Goal: Contribute content: Contribute content

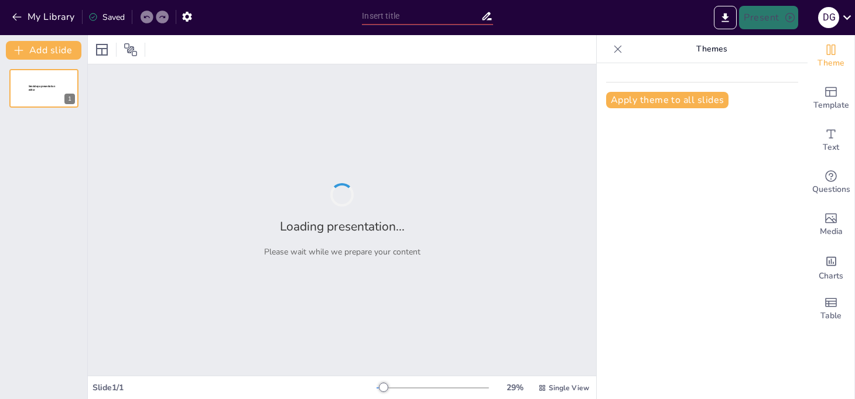
type input "Clasificación de Motocicletas: Tipos y Características Esenciales"
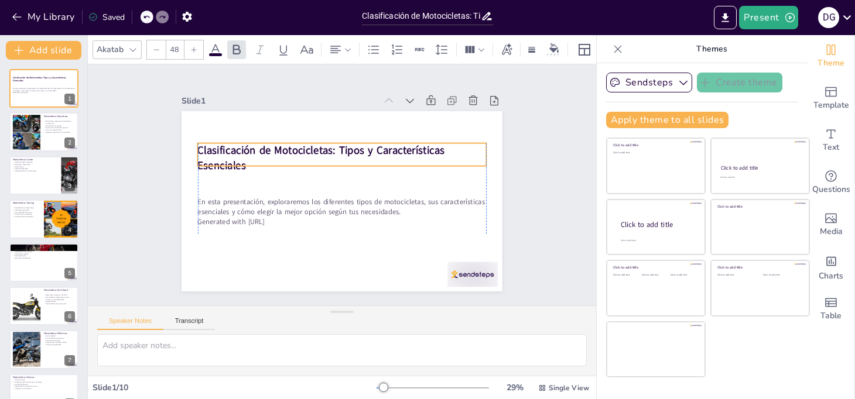
drag, startPoint x: 220, startPoint y: 172, endPoint x: 217, endPoint y: 143, distance: 28.3
click at [217, 143] on strong "Clasificación de Motocicletas: Tipos y Características Esenciales" at bounding box center [324, 149] width 249 height 40
click at [27, 124] on div at bounding box center [26, 132] width 63 height 36
type textarea "Lor ipsumdolorsi ametconsec adi elitseddoeius temporinc utla etdolore mag aliqu…"
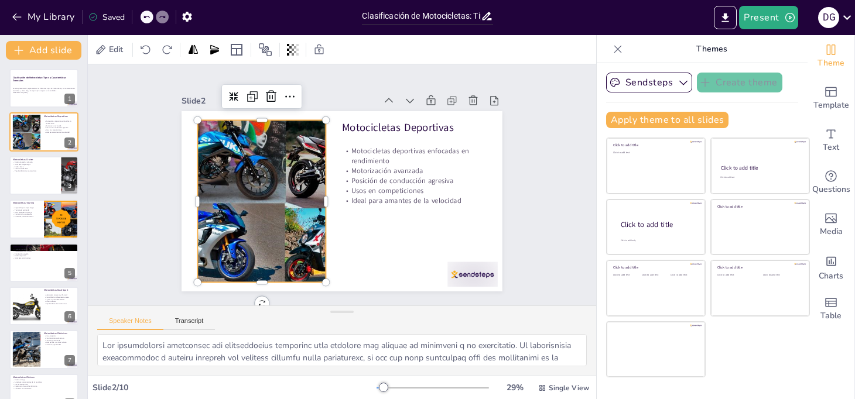
click at [316, 189] on div at bounding box center [262, 201] width 289 height 162
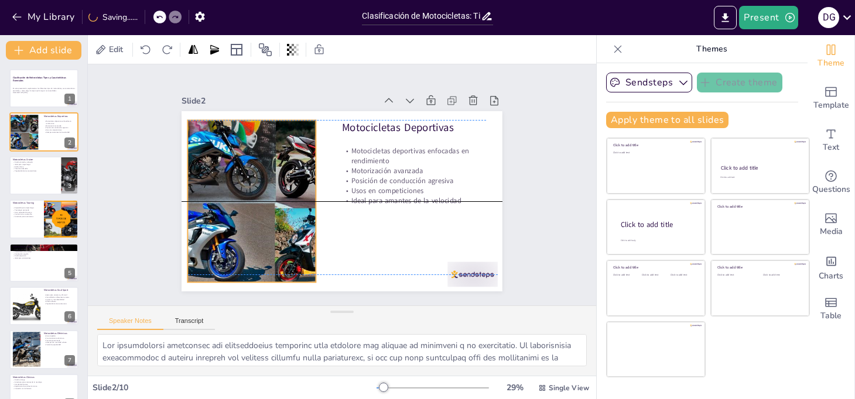
drag, startPoint x: 316, startPoint y: 193, endPoint x: 306, endPoint y: 189, distance: 11.5
click at [306, 189] on div at bounding box center [252, 201] width 289 height 162
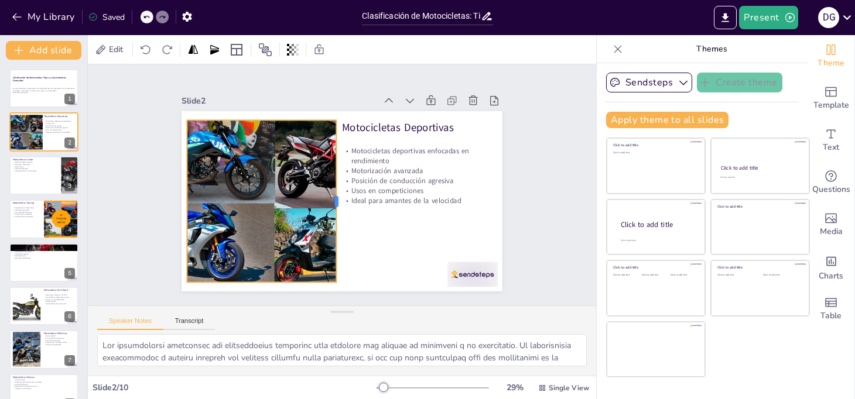
drag, startPoint x: 310, startPoint y: 196, endPoint x: 331, endPoint y: 203, distance: 22.0
click at [331, 203] on div at bounding box center [339, 201] width 26 height 162
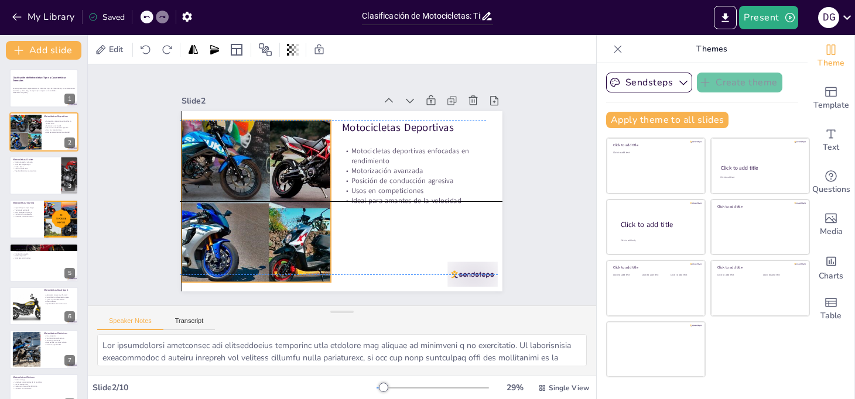
drag, startPoint x: 253, startPoint y: 191, endPoint x: 245, endPoint y: 187, distance: 8.4
click at [245, 187] on div at bounding box center [245, 201] width 289 height 162
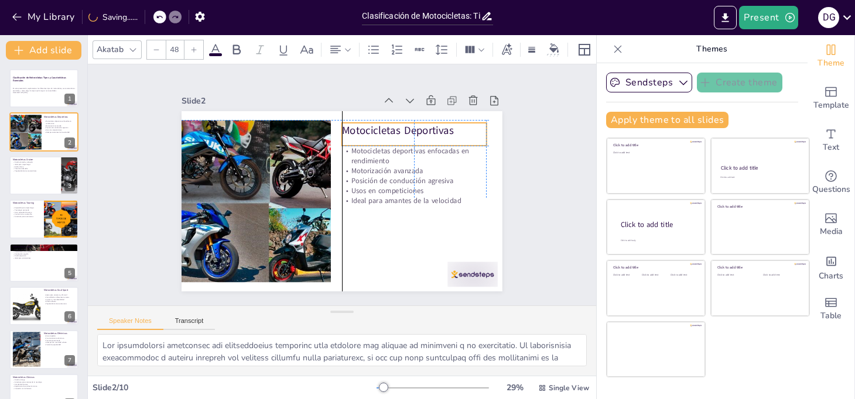
click at [347, 123] on p "Motocicletas Deportivas" at bounding box center [414, 130] width 144 height 15
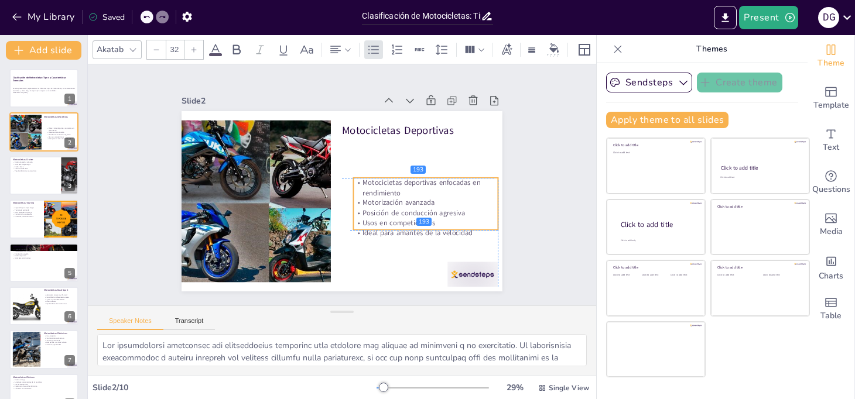
drag, startPoint x: 359, startPoint y: 154, endPoint x: 368, endPoint y: 189, distance: 35.5
click at [368, 189] on p "Motocicletas deportivas enfocadas en rendimiento" at bounding box center [426, 188] width 144 height 20
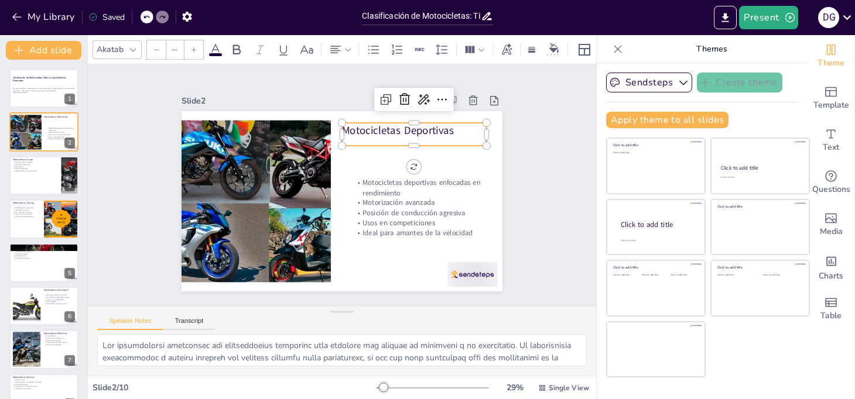
type input "48"
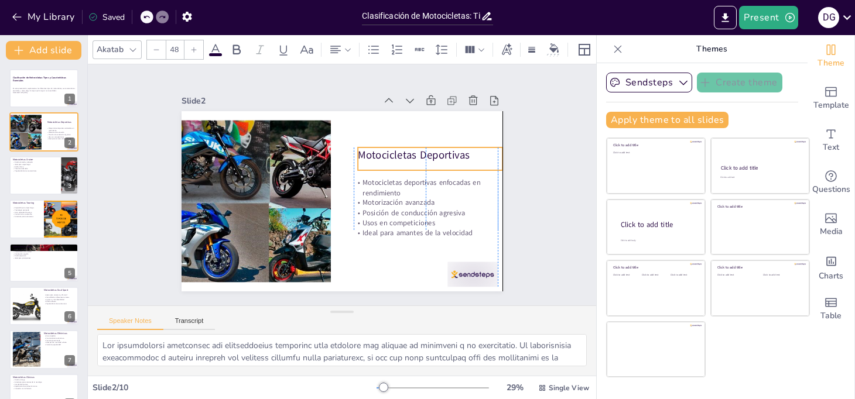
drag, startPoint x: 355, startPoint y: 125, endPoint x: 368, endPoint y: 149, distance: 27.8
click at [369, 149] on p "Motocicletas Deportivas" at bounding box center [432, 164] width 145 height 30
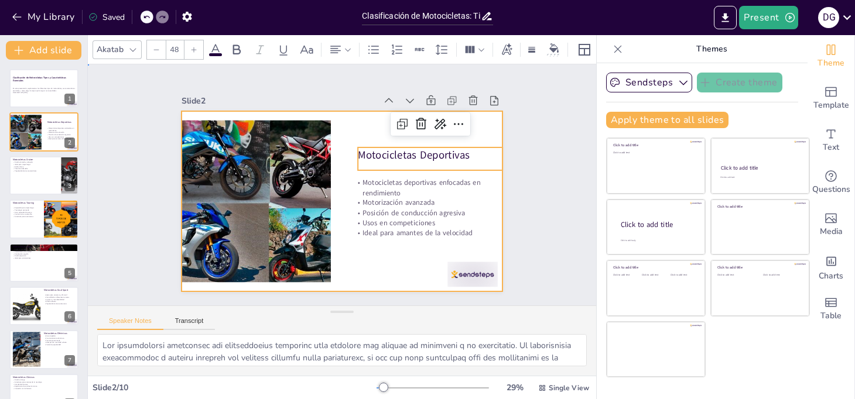
click at [324, 196] on div at bounding box center [338, 201] width 351 height 243
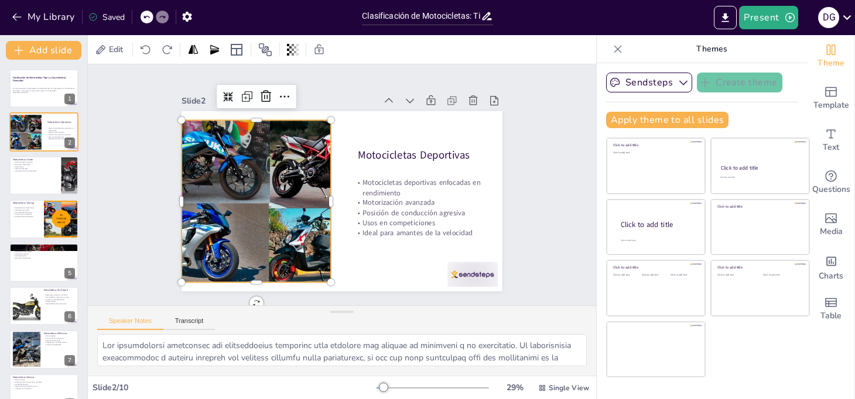
click at [320, 197] on div at bounding box center [245, 201] width 289 height 162
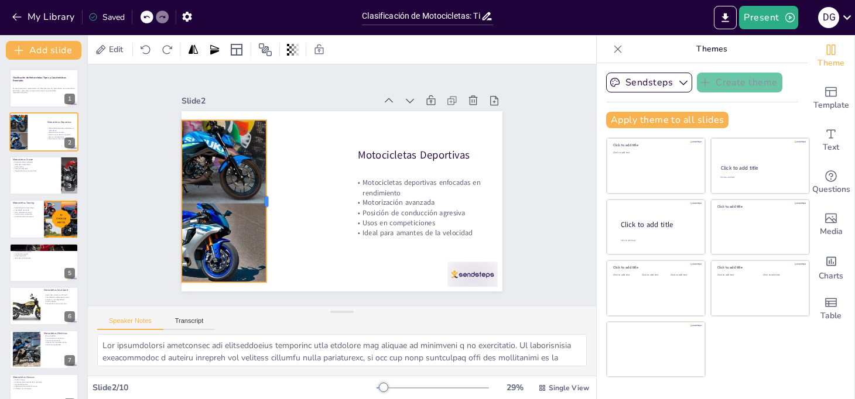
drag, startPoint x: 323, startPoint y: 196, endPoint x: 258, endPoint y: 206, distance: 65.2
click at [258, 206] on div at bounding box center [270, 194] width 26 height 162
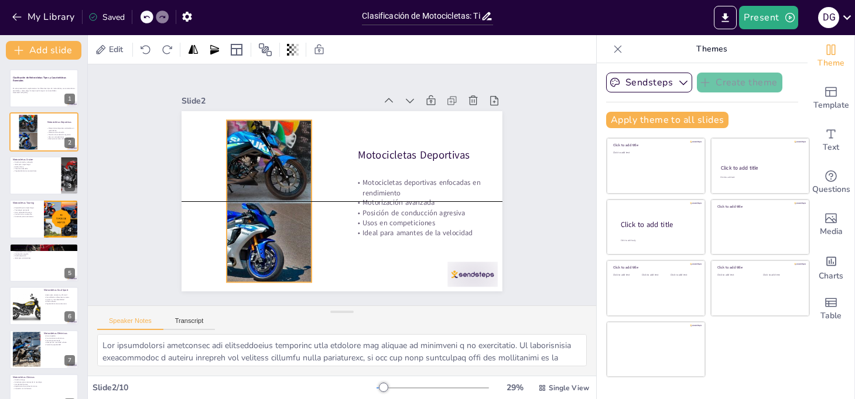
drag, startPoint x: 206, startPoint y: 193, endPoint x: 249, endPoint y: 191, distance: 43.4
click at [249, 191] on div at bounding box center [290, 201] width 289 height 162
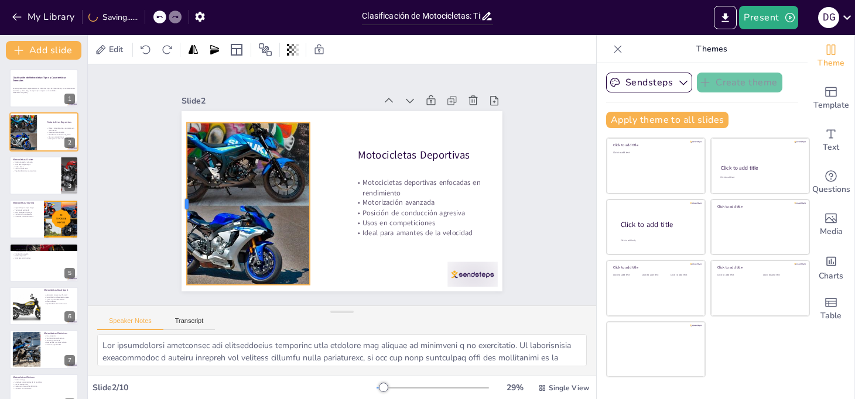
drag, startPoint x: 215, startPoint y: 196, endPoint x: 177, endPoint y: 201, distance: 38.9
click at [177, 201] on div at bounding box center [181, 187] width 26 height 162
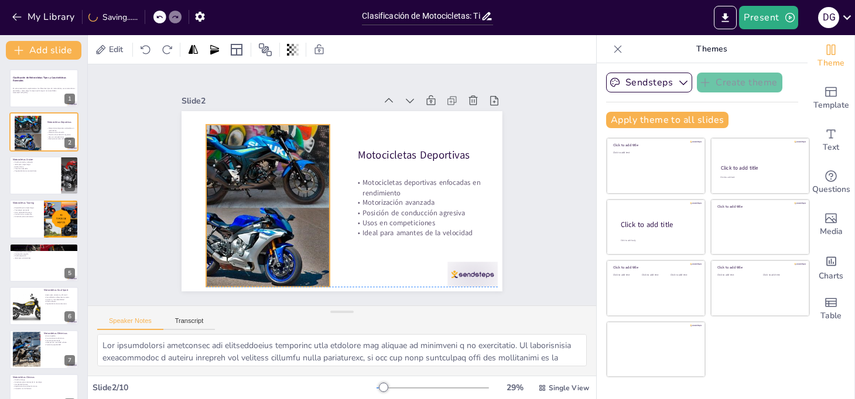
drag, startPoint x: 224, startPoint y: 199, endPoint x: 245, endPoint y: 197, distance: 20.6
click at [245, 197] on div at bounding box center [307, 202] width 304 height 191
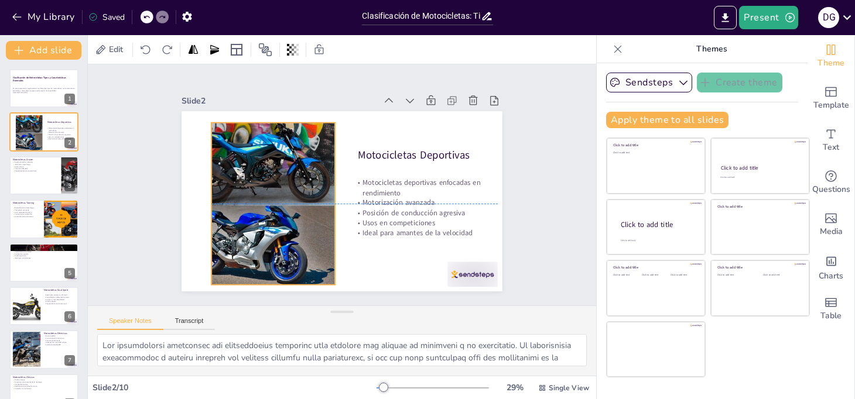
drag, startPoint x: 199, startPoint y: 198, endPoint x: 204, endPoint y: 192, distance: 8.0
click at [204, 192] on div at bounding box center [308, 183] width 329 height 301
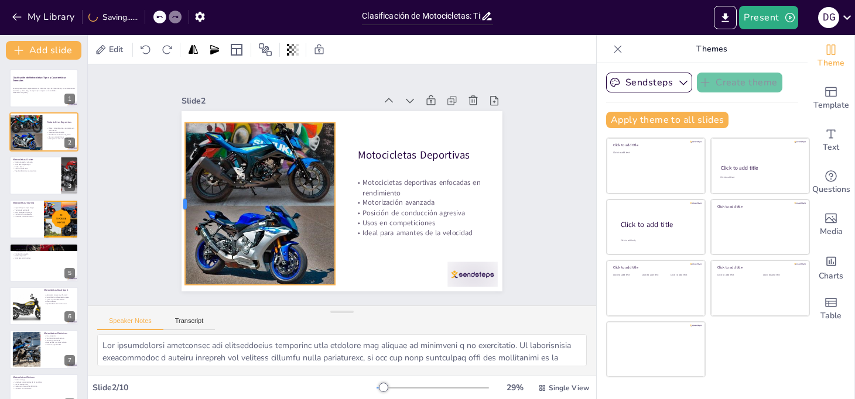
drag, startPoint x: 203, startPoint y: 199, endPoint x: 176, endPoint y: 205, distance: 27.0
click at [176, 205] on div at bounding box center [180, 204] width 9 height 162
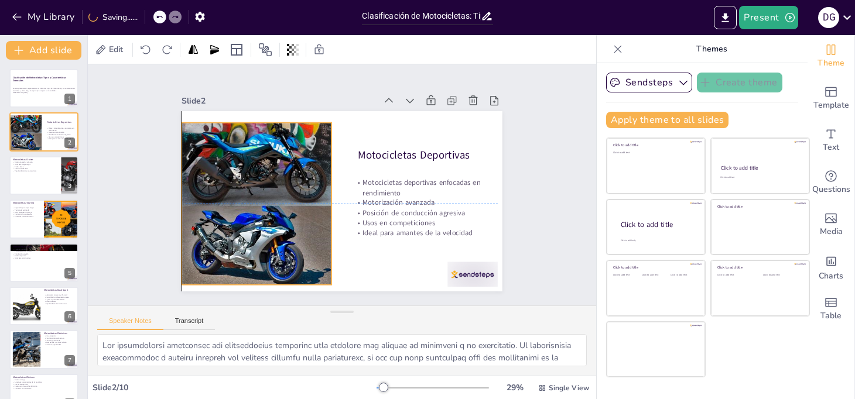
click at [235, 182] on div at bounding box center [309, 200] width 304 height 191
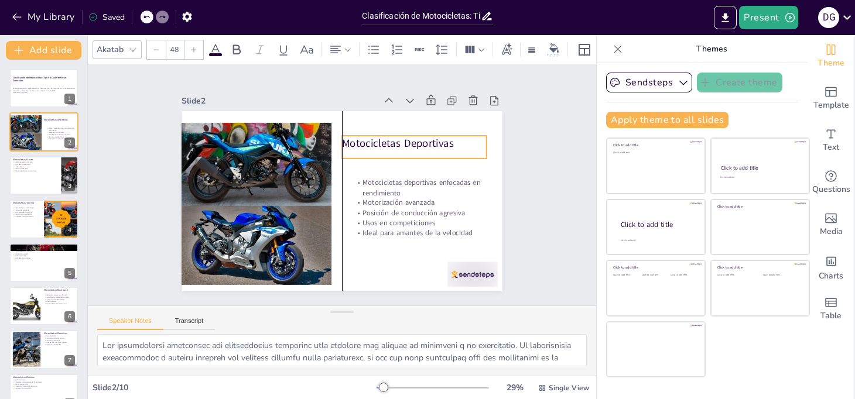
drag, startPoint x: 365, startPoint y: 153, endPoint x: 346, endPoint y: 142, distance: 22.6
click at [352, 142] on p "Motocicletas Deportivas" at bounding box center [423, 167] width 142 height 59
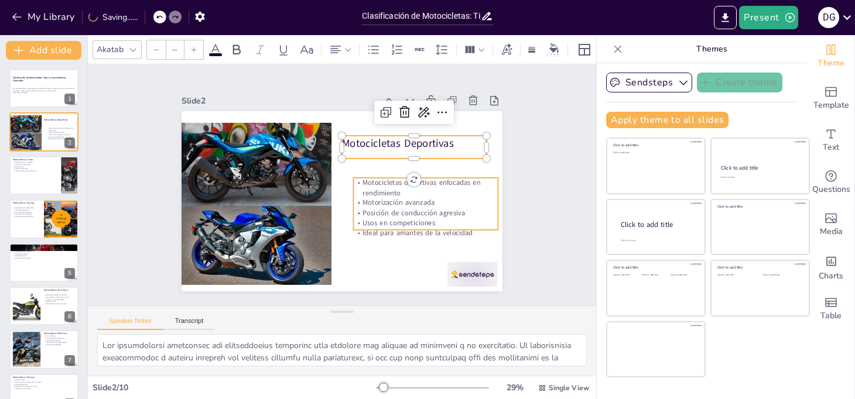
type input "32"
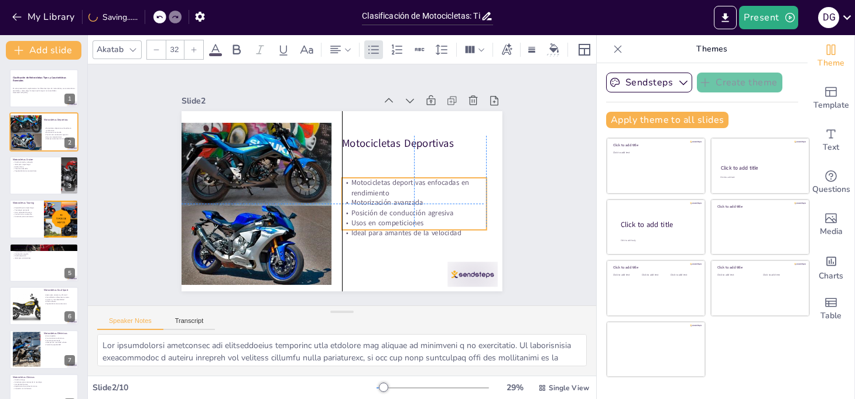
drag, startPoint x: 365, startPoint y: 193, endPoint x: 351, endPoint y: 190, distance: 14.4
click at [351, 190] on p "Motocicletas deportivas enfocadas en rendimiento" at bounding box center [411, 203] width 145 height 50
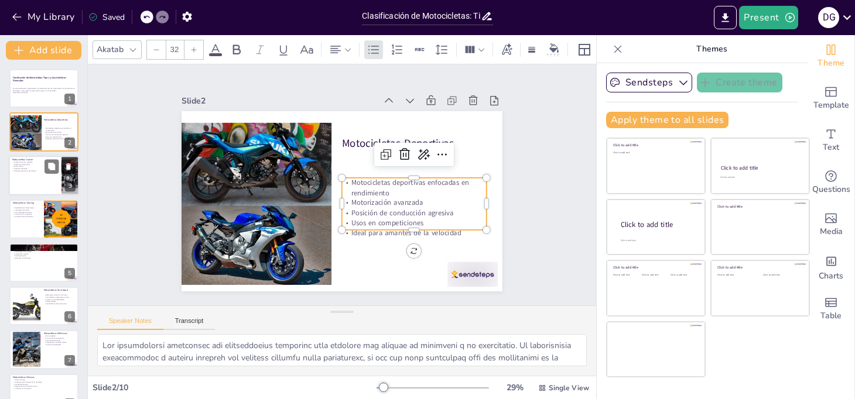
click at [43, 174] on div at bounding box center [44, 176] width 70 height 40
type textarea "Lor ipsumdolorsi ametcon adipi elitseddo eius tempori utl etdoloremag al enimad…"
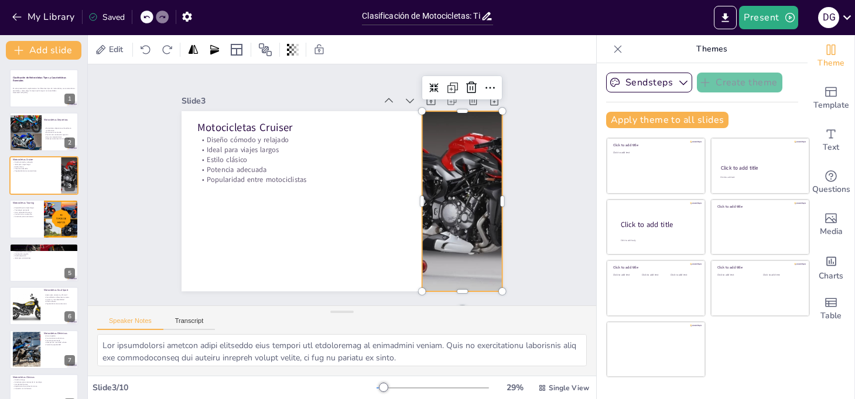
click at [433, 196] on div at bounding box center [456, 226] width 325 height 238
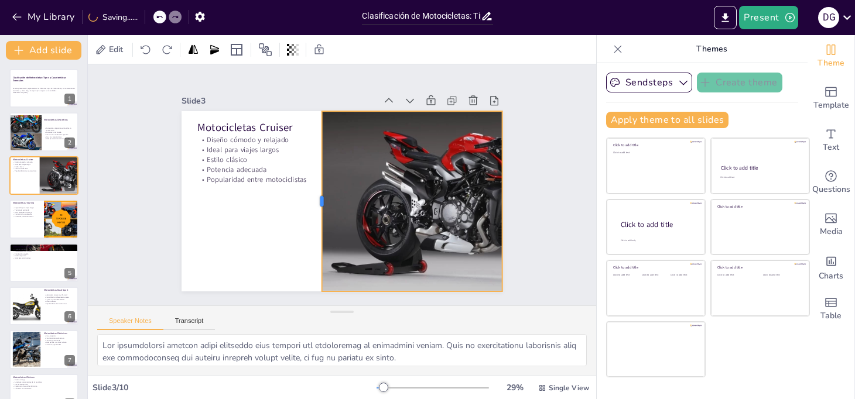
drag, startPoint x: 412, startPoint y: 195, endPoint x: 312, endPoint y: 201, distance: 100.3
click at [312, 201] on div at bounding box center [316, 198] width 28 height 180
click at [491, 196] on div at bounding box center [502, 218] width 28 height 180
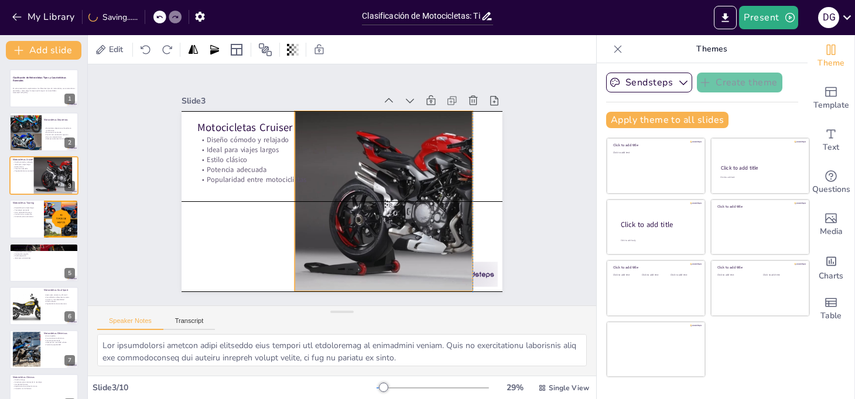
drag, startPoint x: 429, startPoint y: 198, endPoint x: 402, endPoint y: 199, distance: 27.5
click at [401, 199] on div at bounding box center [433, 211] width 311 height 210
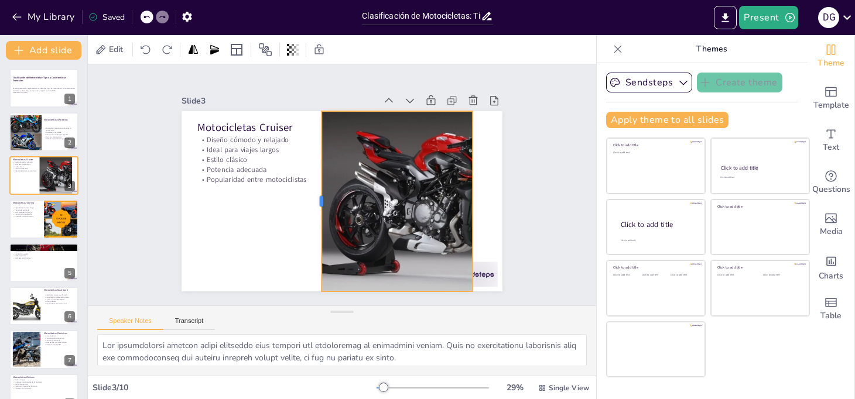
drag, startPoint x: 286, startPoint y: 196, endPoint x: 313, endPoint y: 202, distance: 27.7
click at [313, 202] on div at bounding box center [316, 198] width 28 height 180
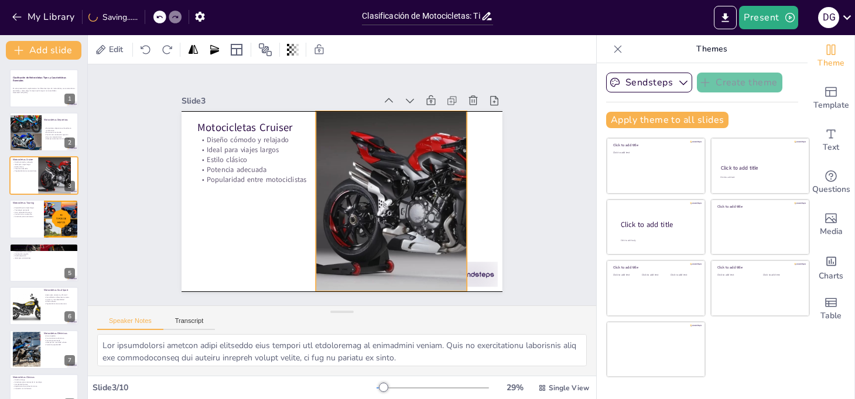
drag, startPoint x: 464, startPoint y: 197, endPoint x: 458, endPoint y: 200, distance: 6.3
click at [458, 200] on div at bounding box center [429, 201] width 294 height 180
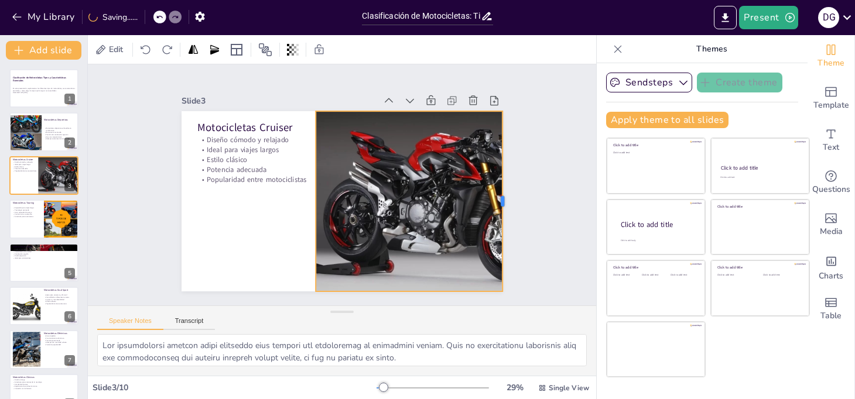
drag, startPoint x: 459, startPoint y: 197, endPoint x: 494, endPoint y: 196, distance: 35.2
click at [494, 196] on div at bounding box center [504, 218] width 28 height 180
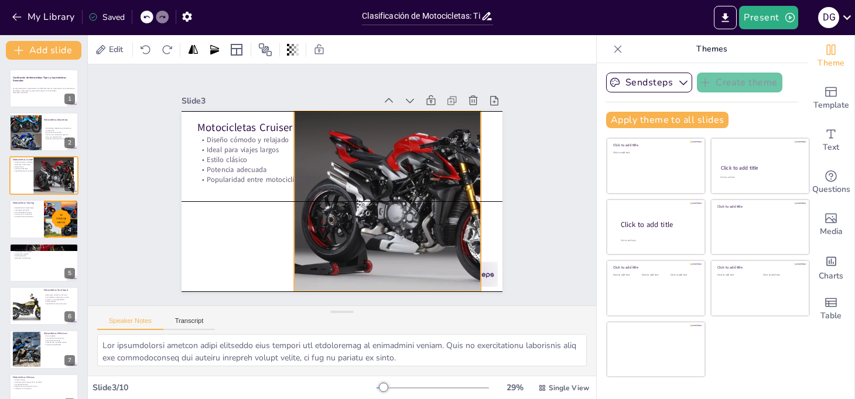
drag, startPoint x: 413, startPoint y: 198, endPoint x: 391, endPoint y: 200, distance: 21.7
click at [391, 200] on div at bounding box center [405, 208] width 311 height 210
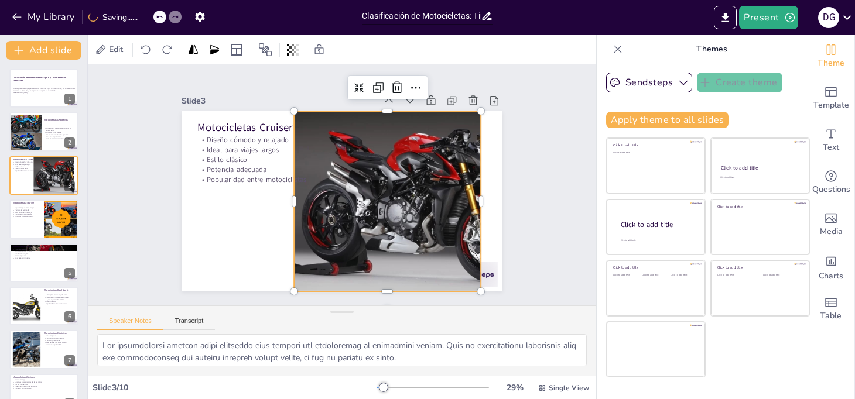
click at [288, 194] on div at bounding box center [402, 215] width 325 height 238
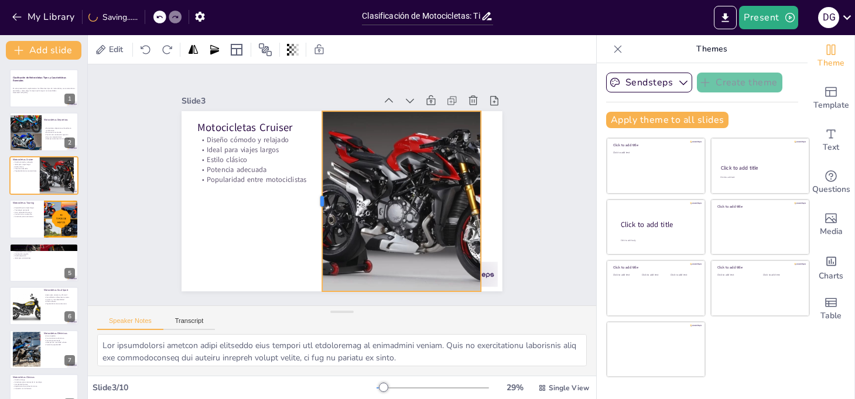
drag, startPoint x: 283, startPoint y: 196, endPoint x: 311, endPoint y: 197, distance: 28.2
click at [311, 197] on div at bounding box center [316, 199] width 28 height 180
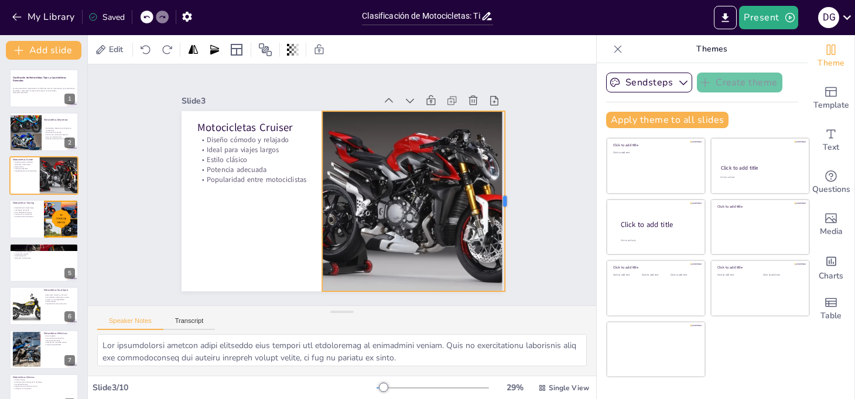
drag, startPoint x: 473, startPoint y: 196, endPoint x: 497, endPoint y: 199, distance: 24.2
click at [497, 199] on div at bounding box center [506, 219] width 28 height 180
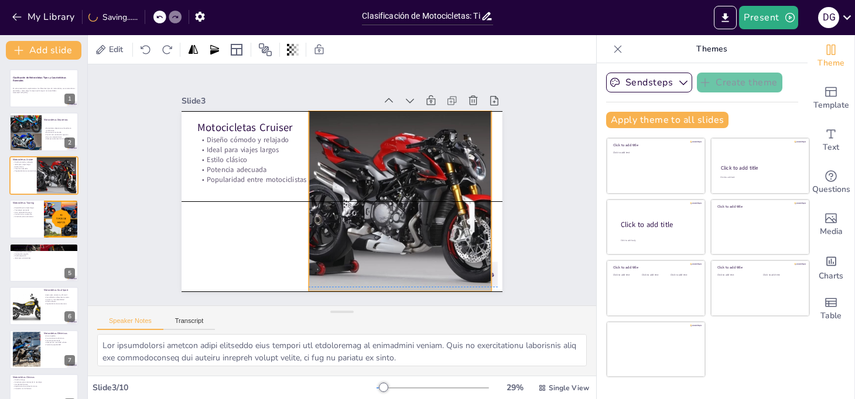
drag, startPoint x: 440, startPoint y: 205, endPoint x: 426, endPoint y: 205, distance: 13.5
click at [426, 205] on div at bounding box center [389, 212] width 325 height 238
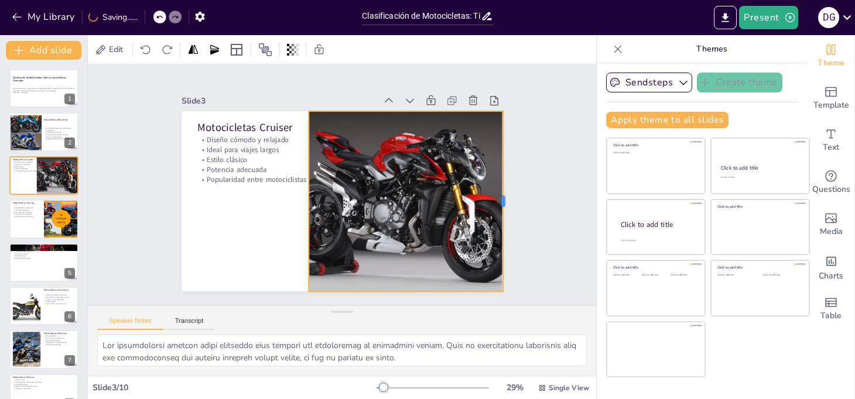
drag, startPoint x: 483, startPoint y: 198, endPoint x: 495, endPoint y: 200, distance: 11.8
click at [503, 200] on div at bounding box center [507, 201] width 9 height 180
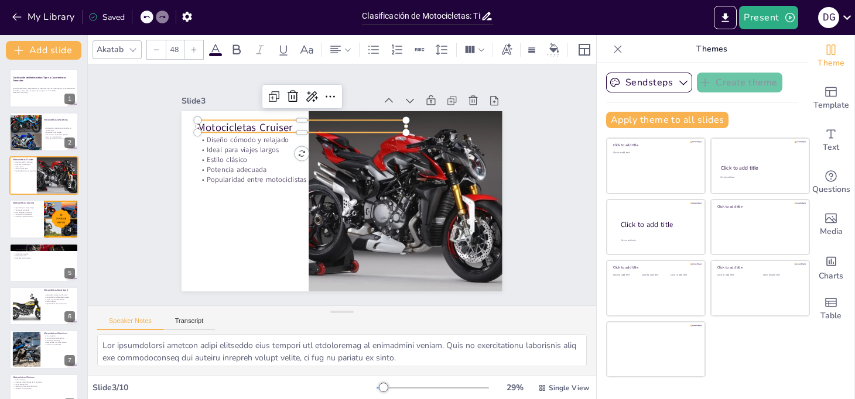
click at [222, 118] on p "Motocicletas Cruiser" at bounding box center [314, 121] width 207 height 58
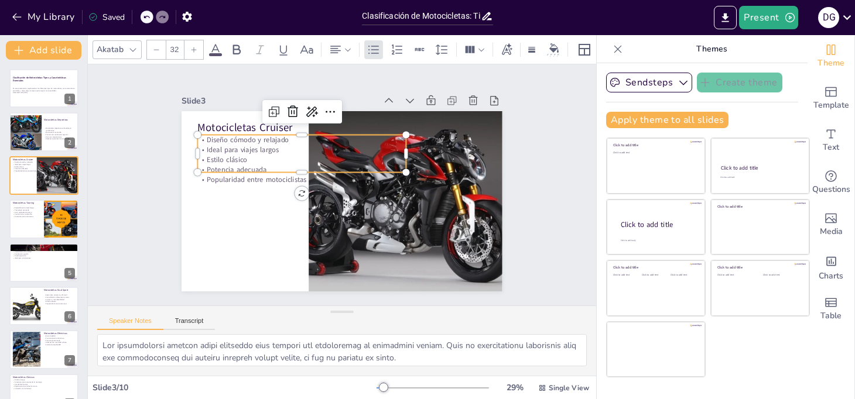
click at [224, 146] on p "Ideal para viajes largos" at bounding box center [310, 142] width 206 height 53
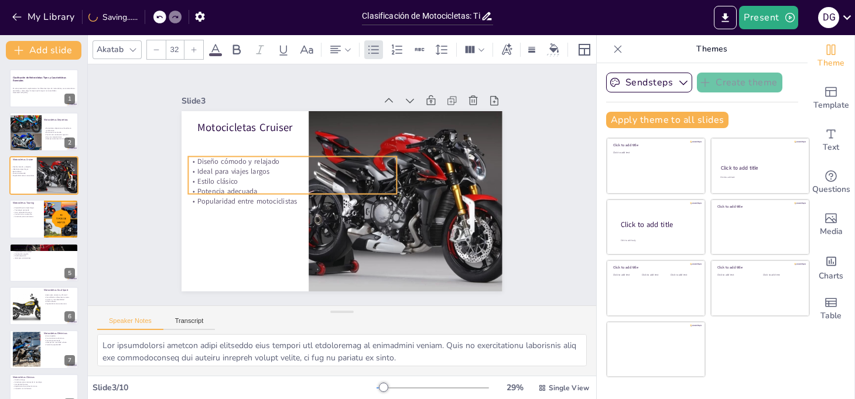
drag, startPoint x: 238, startPoint y: 151, endPoint x: 228, endPoint y: 173, distance: 23.8
click at [228, 173] on p "Estilo clásico" at bounding box center [293, 176] width 208 height 32
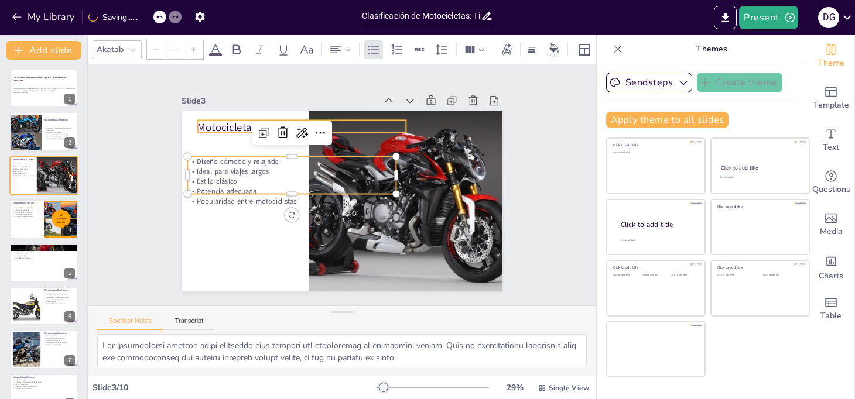
type input "48"
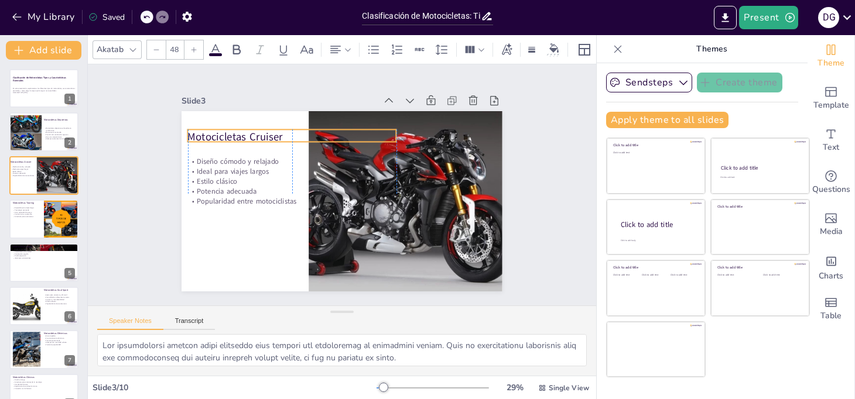
drag, startPoint x: 221, startPoint y: 123, endPoint x: 214, endPoint y: 132, distance: 12.1
click at [214, 132] on p "Motocicletas Cruiser" at bounding box center [297, 132] width 209 height 37
click at [53, 214] on icon at bounding box center [51, 210] width 8 height 8
type textarea "Lor ipsumdolorsi ametcon adipi elitseddo eius tempori utlab etd magnaaliqua eni…"
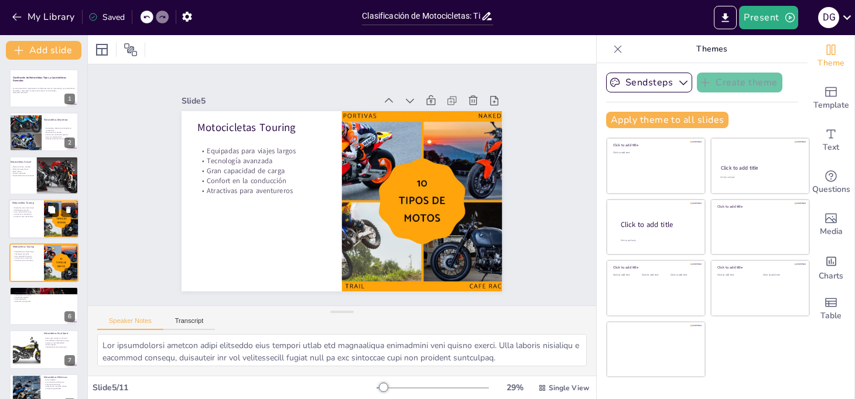
scroll to position [33, 0]
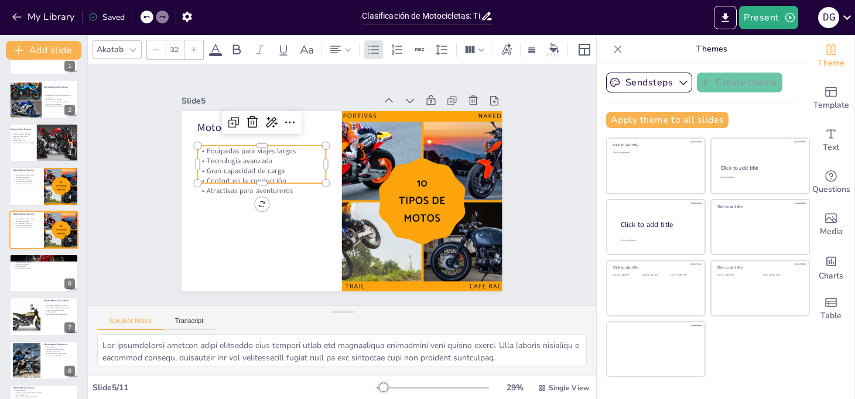
click at [198, 151] on p "Equipadas para viajes largos" at bounding box center [262, 151] width 128 height 10
drag, startPoint x: 252, startPoint y: 179, endPoint x: 251, endPoint y: 206, distance: 27.0
click at [251, 210] on div at bounding box center [262, 214] width 128 height 9
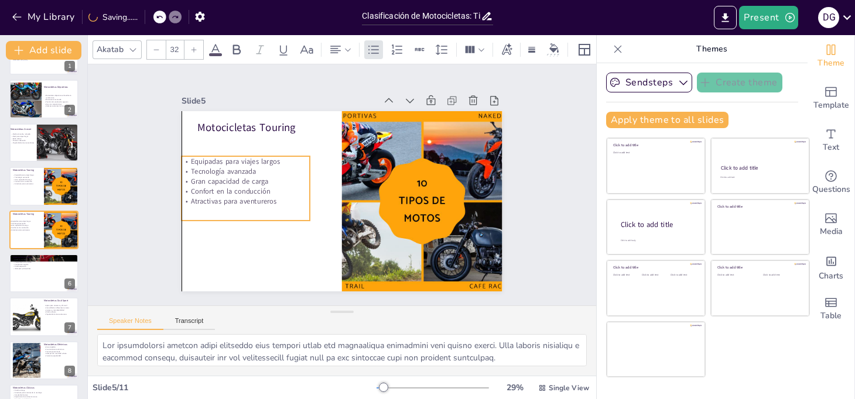
drag, startPoint x: 255, startPoint y: 167, endPoint x: 244, endPoint y: 178, distance: 15.8
click at [244, 178] on p "Gran capacidad de carga" at bounding box center [246, 171] width 129 height 23
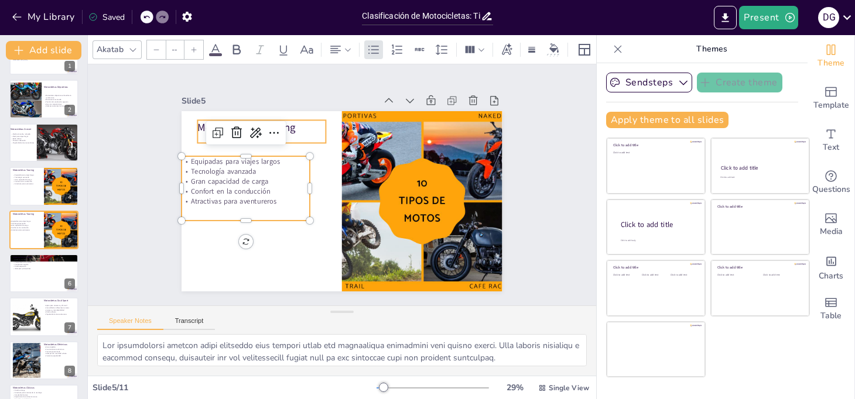
type input "48"
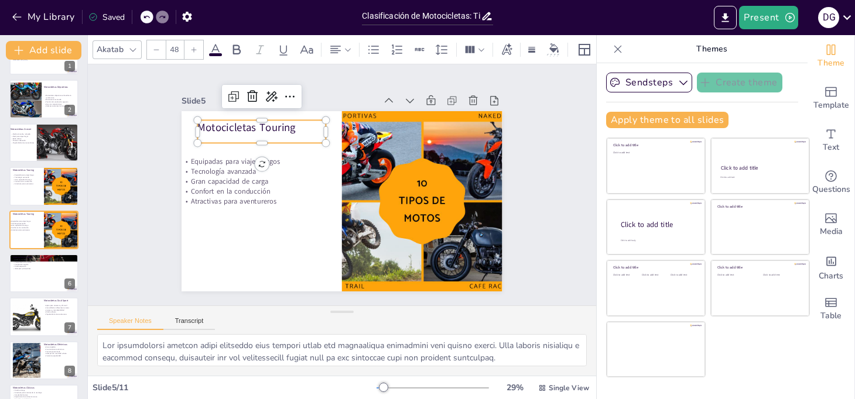
click at [309, 132] on div "Motocicletas Touring" at bounding box center [268, 123] width 130 height 36
drag, startPoint x: 274, startPoint y: 123, endPoint x: 267, endPoint y: 125, distance: 7.2
click at [267, 125] on p "Motocicletas Touring" at bounding box center [261, 121] width 129 height 28
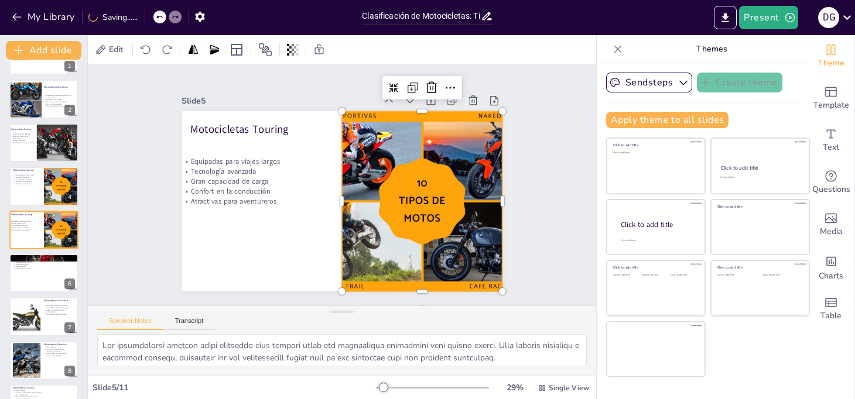
click at [436, 198] on div at bounding box center [420, 210] width 288 height 208
click at [398, 88] on icon at bounding box center [403, 93] width 11 height 11
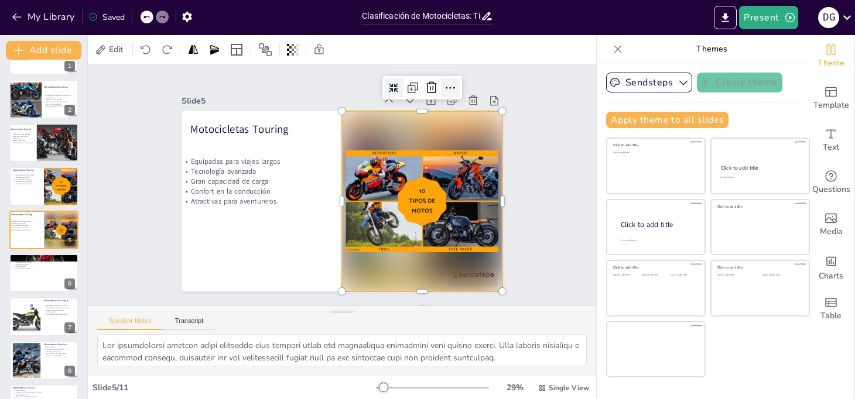
click at [460, 104] on icon at bounding box center [468, 112] width 16 height 16
click at [386, 212] on div at bounding box center [420, 210] width 178 height 196
click at [415, 88] on icon at bounding box center [422, 95] width 15 height 15
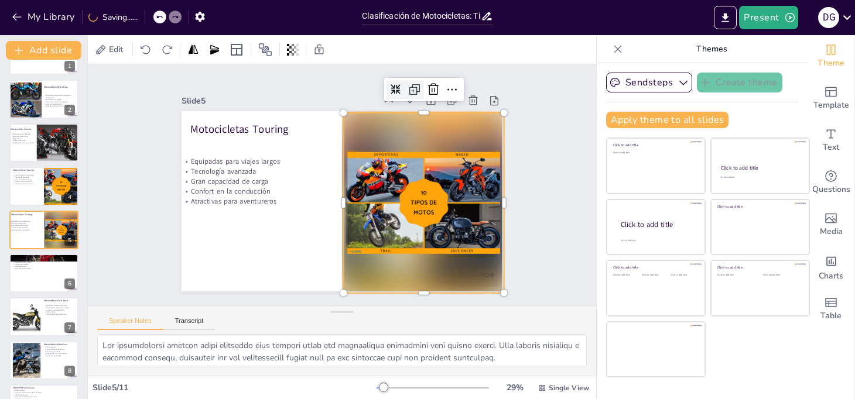
click at [408, 87] on icon at bounding box center [415, 90] width 14 height 14
click at [362, 171] on div at bounding box center [421, 212] width 179 height 196
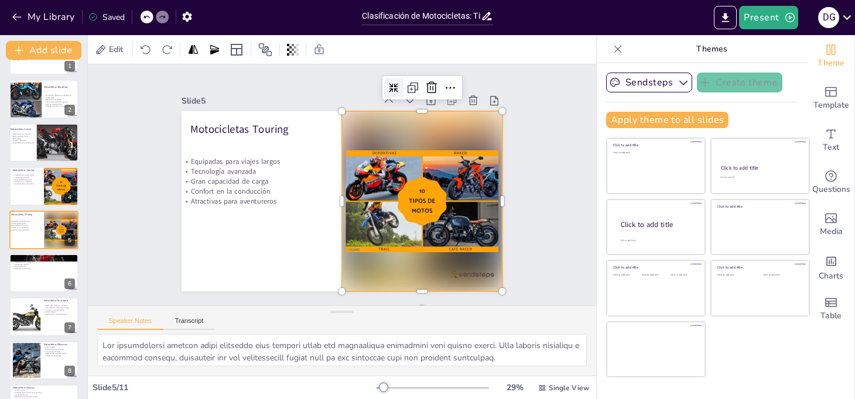
click at [386, 162] on div at bounding box center [420, 210] width 178 height 196
click at [399, 88] on icon at bounding box center [404, 93] width 11 height 11
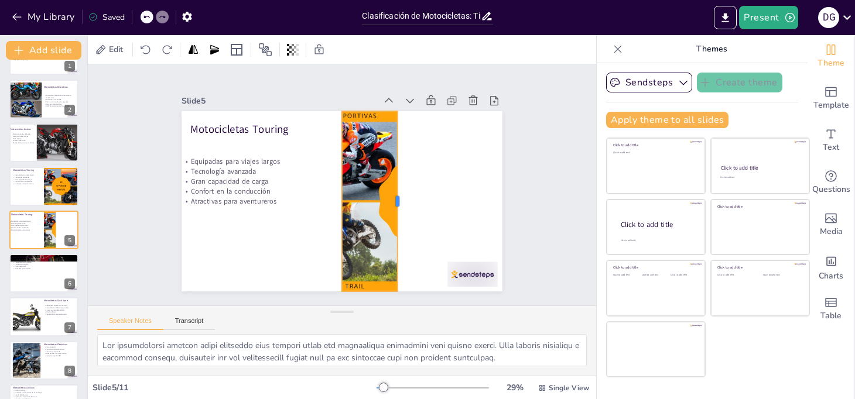
drag, startPoint x: 494, startPoint y: 195, endPoint x: 389, endPoint y: 202, distance: 105.0
click at [398, 202] on div at bounding box center [402, 201] width 9 height 180
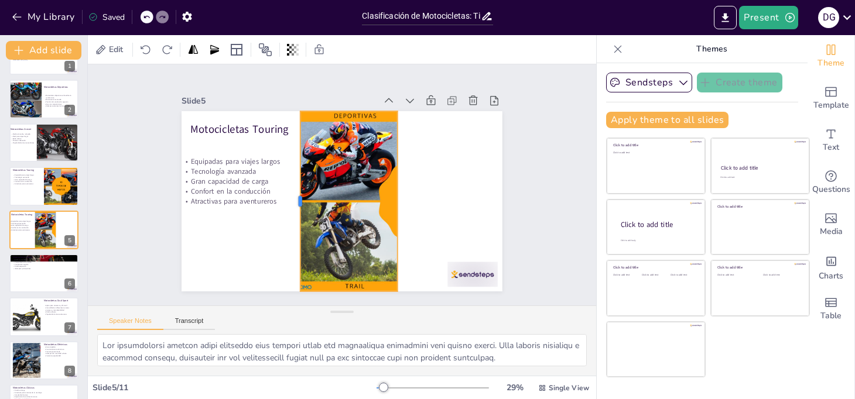
drag, startPoint x: 332, startPoint y: 197, endPoint x: 290, endPoint y: 210, distance: 43.4
click at [290, 210] on div at bounding box center [294, 197] width 28 height 180
click at [388, 194] on div at bounding box center [422, 201] width 270 height 180
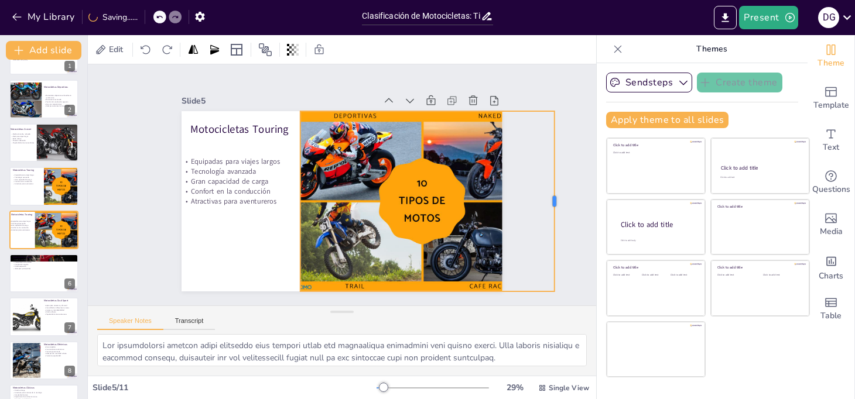
drag, startPoint x: 389, startPoint y: 196, endPoint x: 546, endPoint y: 190, distance: 157.0
click at [546, 190] on div at bounding box center [556, 224] width 28 height 180
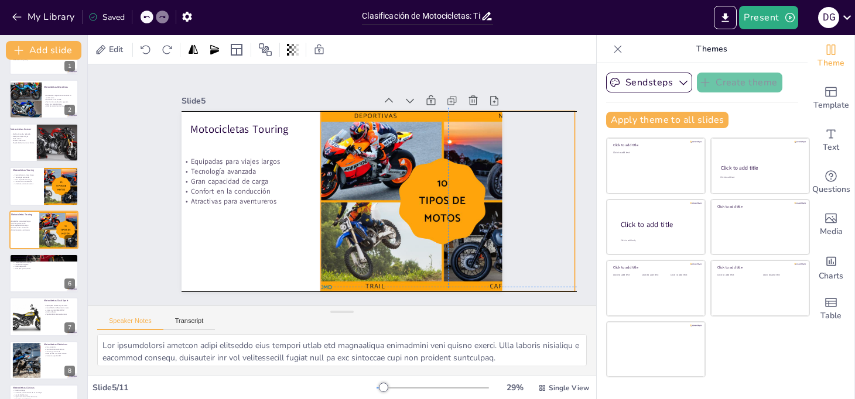
drag, startPoint x: 384, startPoint y: 180, endPoint x: 406, endPoint y: 177, distance: 22.5
click at [406, 177] on div at bounding box center [440, 212] width 288 height 208
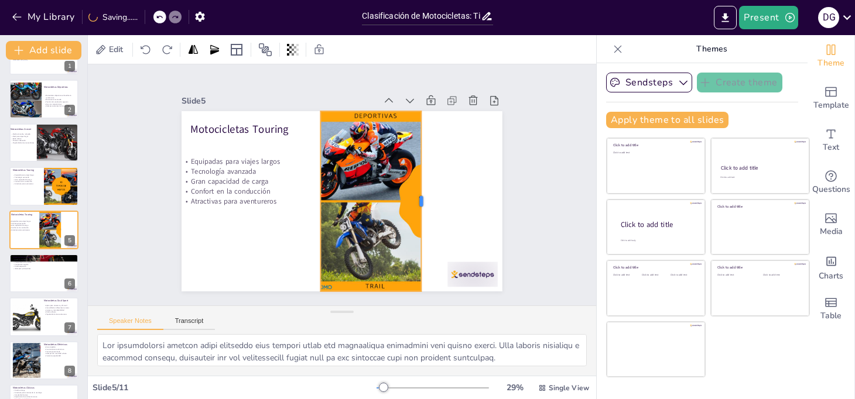
drag, startPoint x: 567, startPoint y: 196, endPoint x: 413, endPoint y: 192, distance: 153.4
click at [421, 192] on div at bounding box center [425, 201] width 9 height 180
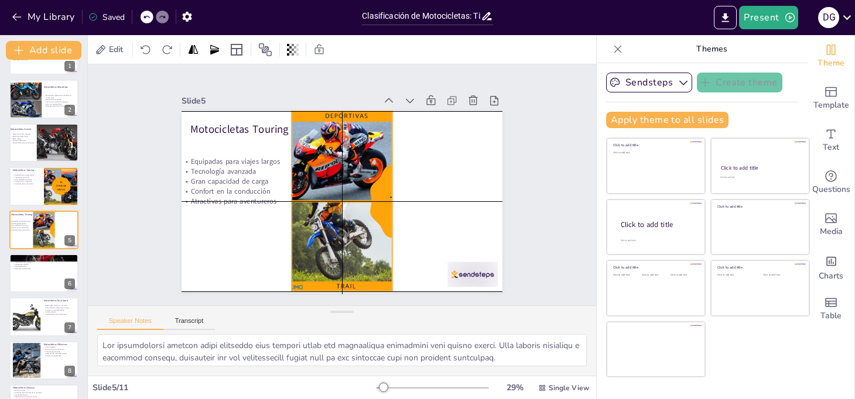
drag, startPoint x: 377, startPoint y: 190, endPoint x: 349, endPoint y: 193, distance: 28.3
click at [349, 193] on div at bounding box center [412, 209] width 288 height 208
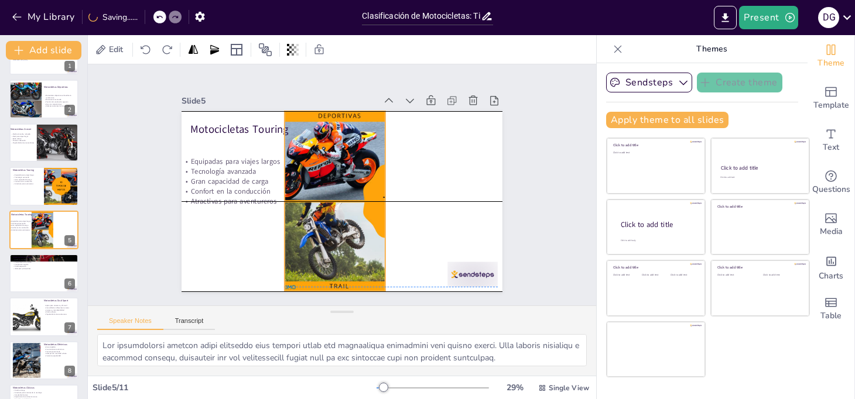
drag, startPoint x: 381, startPoint y: 193, endPoint x: 374, endPoint y: 192, distance: 7.1
click at [374, 192] on div at bounding box center [406, 201] width 270 height 180
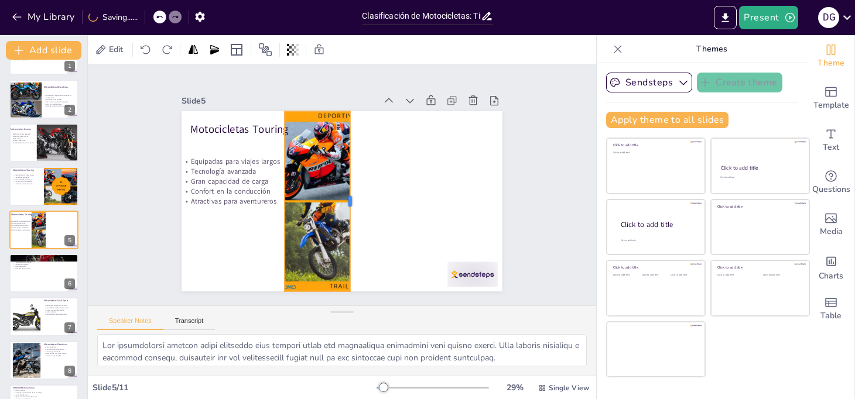
drag, startPoint x: 379, startPoint y: 197, endPoint x: 344, endPoint y: 204, distance: 35.8
click at [344, 204] on div at bounding box center [353, 202] width 28 height 180
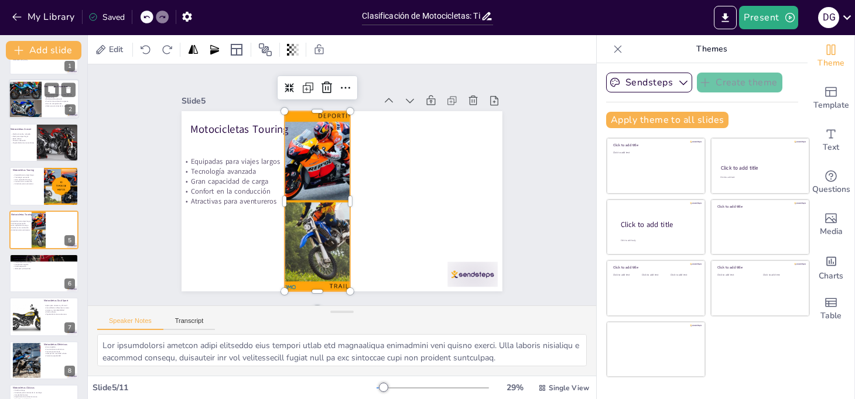
click at [35, 101] on div at bounding box center [36, 100] width 63 height 36
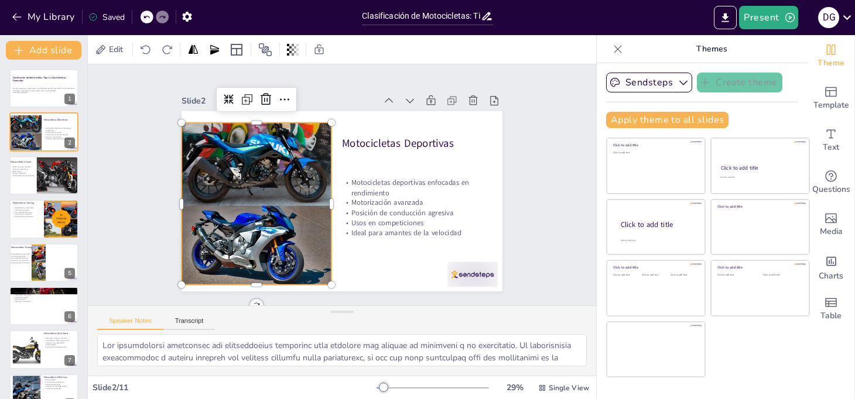
click at [321, 189] on div at bounding box center [310, 204] width 289 height 162
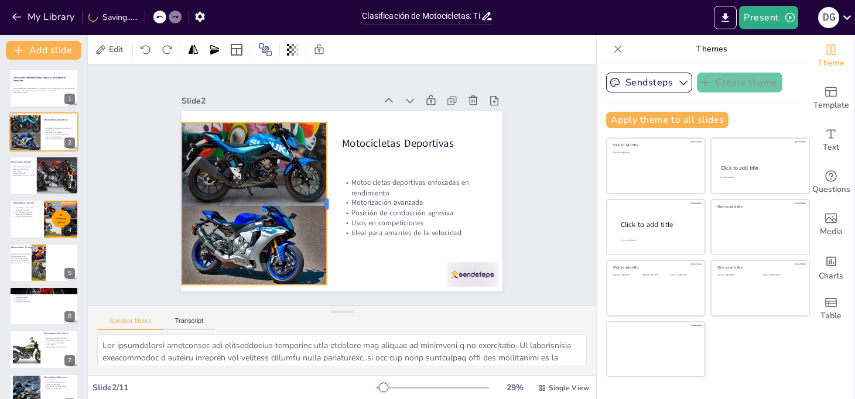
click at [319, 198] on div at bounding box center [330, 203] width 26 height 162
click at [56, 173] on div at bounding box center [55, 176] width 64 height 40
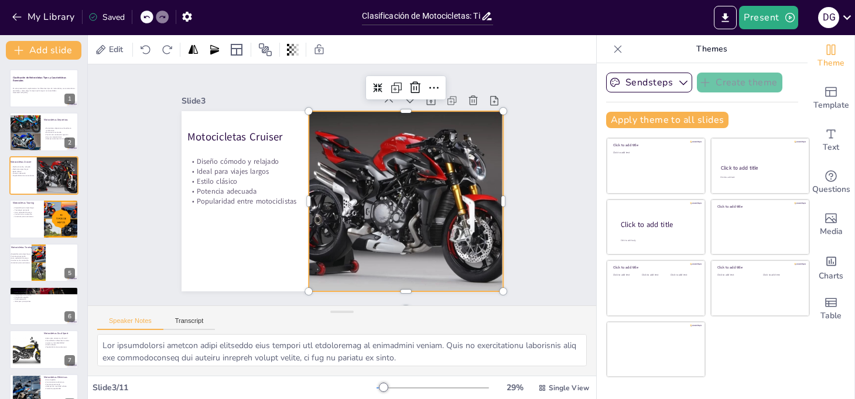
click at [358, 228] on div at bounding box center [392, 207] width 311 height 210
click at [299, 194] on div at bounding box center [303, 197] width 28 height 180
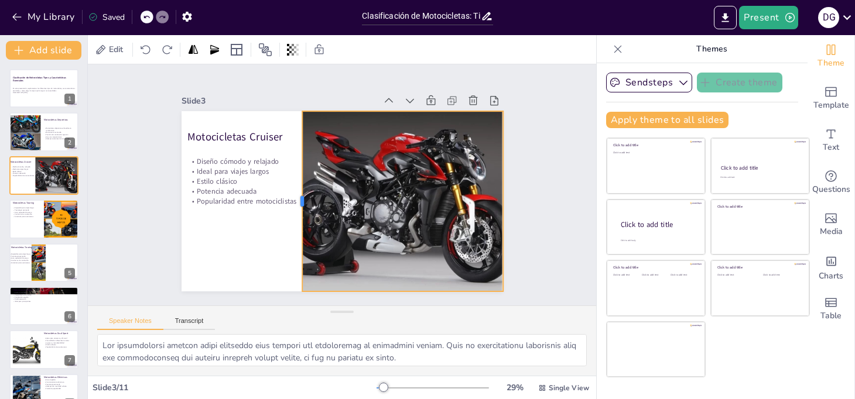
drag, startPoint x: 299, startPoint y: 198, endPoint x: 293, endPoint y: 195, distance: 7.1
click at [293, 195] on div at bounding box center [297, 201] width 9 height 180
click at [30, 219] on div at bounding box center [44, 219] width 70 height 40
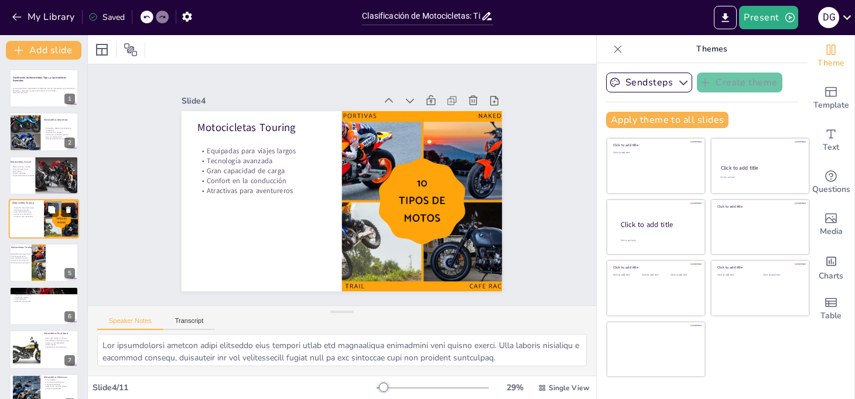
click at [67, 210] on icon at bounding box center [68, 210] width 5 height 6
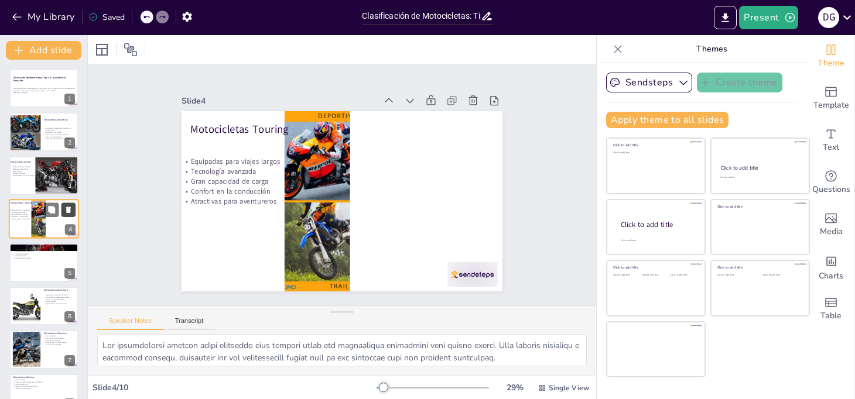
click at [69, 211] on icon at bounding box center [68, 210] width 5 height 6
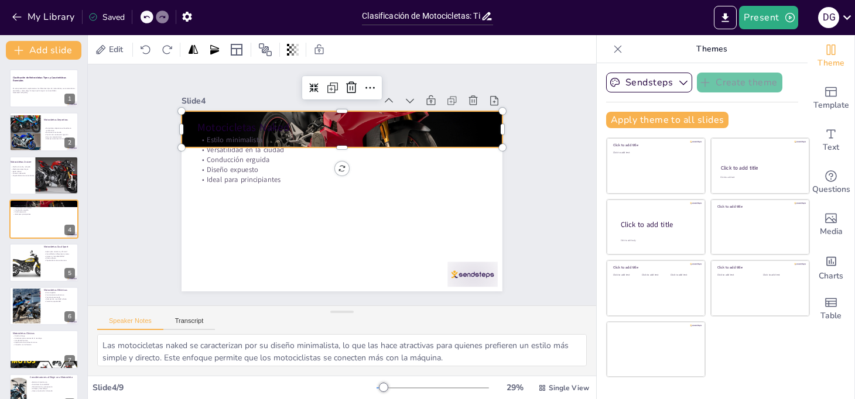
click at [378, 115] on div at bounding box center [342, 129] width 321 height 180
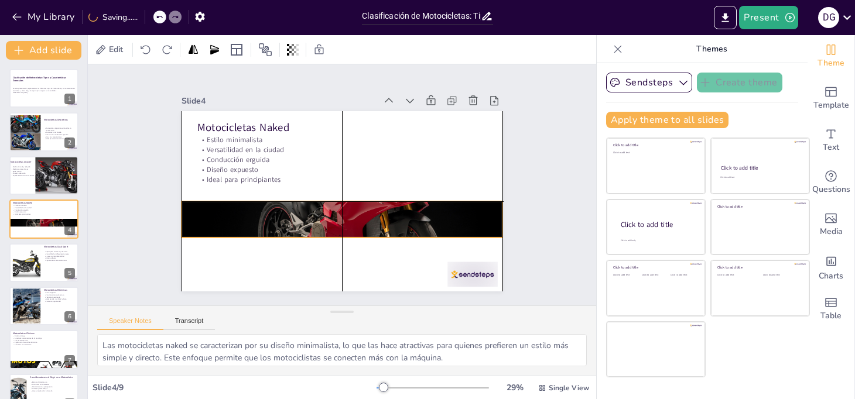
drag, startPoint x: 378, startPoint y: 115, endPoint x: 379, endPoint y: 210, distance: 94.9
click at [379, 210] on div at bounding box center [342, 219] width 321 height 180
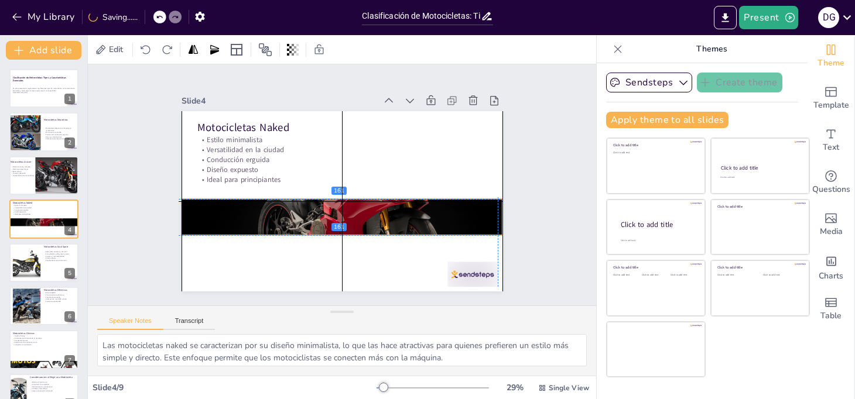
click at [327, 227] on div at bounding box center [339, 217] width 338 height 213
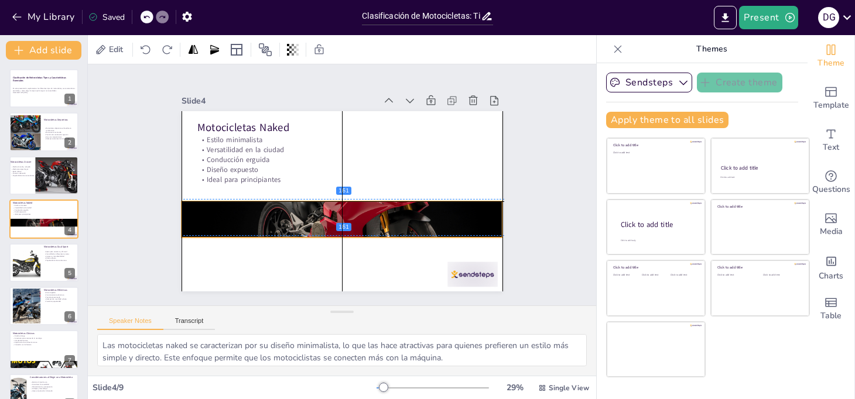
click at [333, 231] on div at bounding box center [339, 219] width 338 height 213
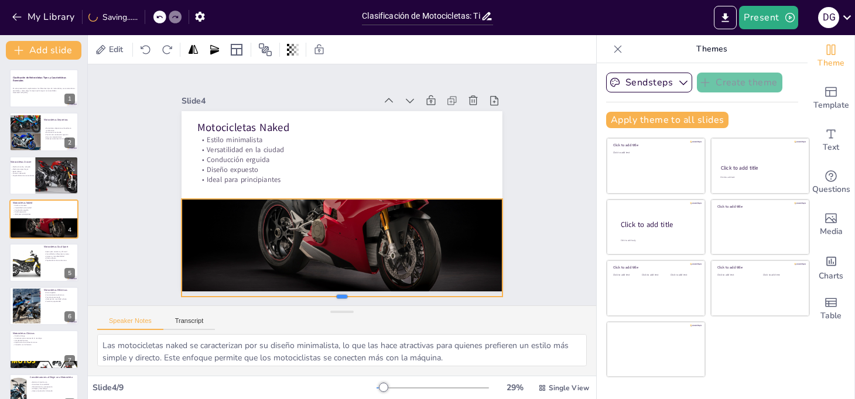
drag, startPoint x: 333, startPoint y: 232, endPoint x: 334, endPoint y: 293, distance: 61.5
click at [334, 293] on div at bounding box center [306, 296] width 308 height 108
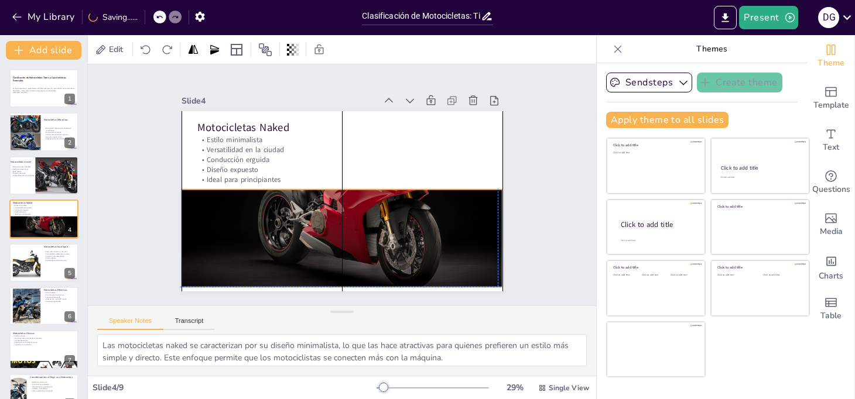
drag, startPoint x: 333, startPoint y: 198, endPoint x: 331, endPoint y: 187, distance: 10.7
click at [331, 187] on div at bounding box center [358, 199] width 348 height 359
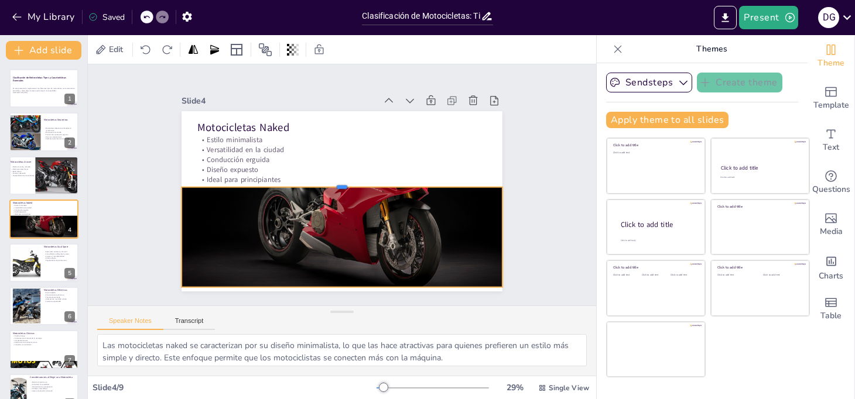
click at [327, 182] on div at bounding box center [342, 182] width 320 height 43
click at [40, 255] on div at bounding box center [26, 263] width 50 height 36
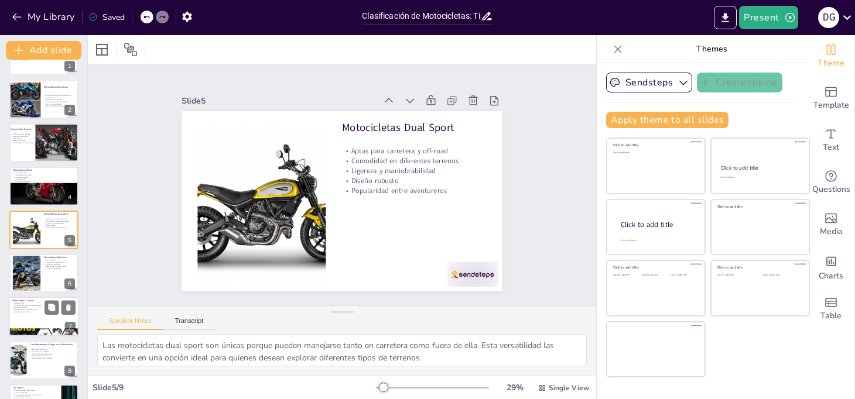
scroll to position [66, 0]
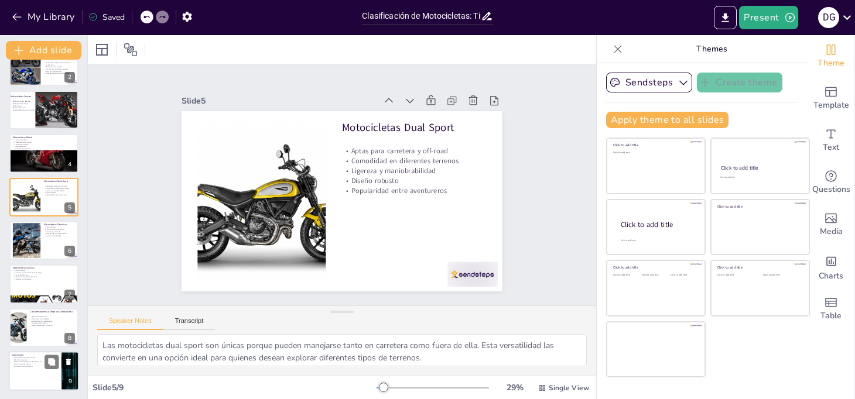
click at [35, 376] on div at bounding box center [44, 371] width 70 height 40
type textarea "Conocer los diferentes tipos de motocicletas y sus características es esencial …"
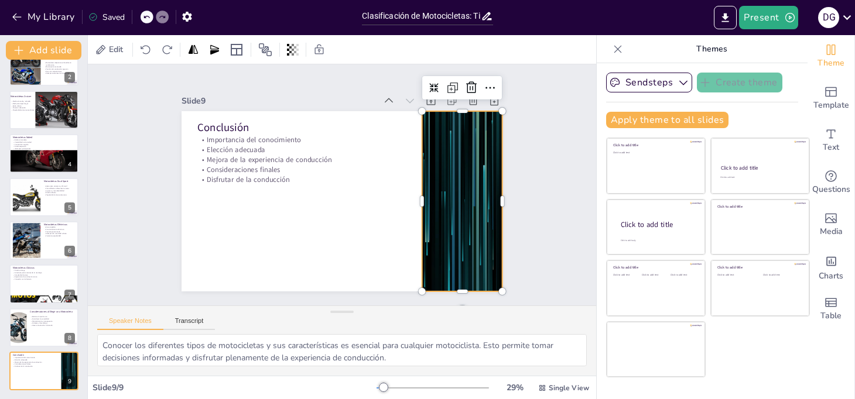
click at [437, 184] on div at bounding box center [253, 101] width 365 height 334
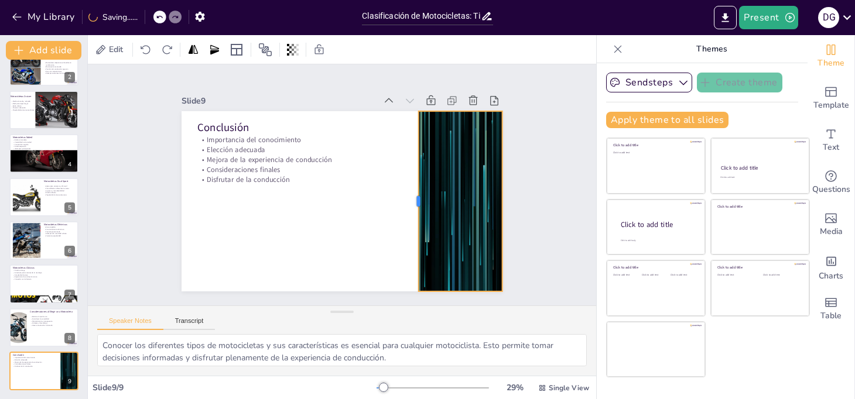
drag, startPoint x: 410, startPoint y: 194, endPoint x: 372, endPoint y: 200, distance: 39.0
click at [409, 200] on div at bounding box center [413, 201] width 9 height 180
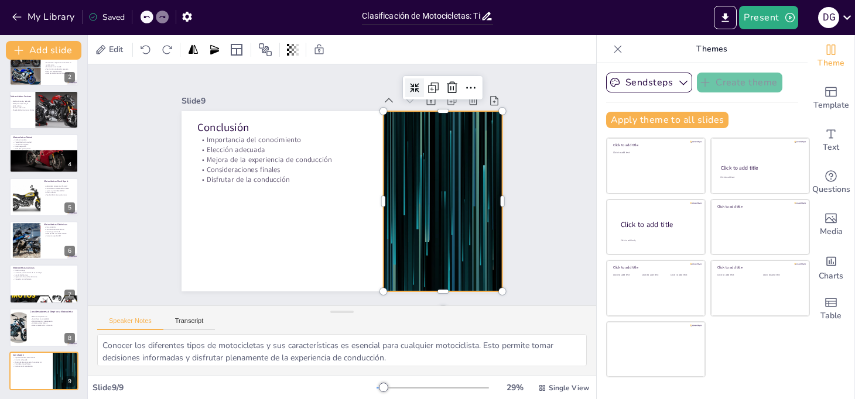
click at [410, 83] on icon at bounding box center [414, 87] width 9 height 9
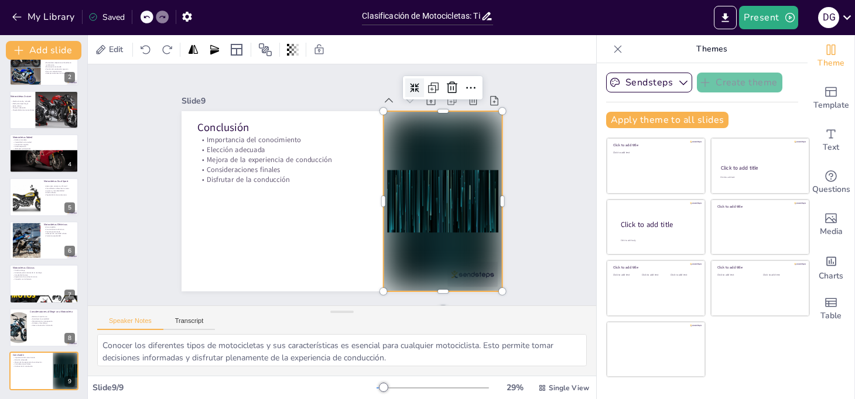
click at [442, 119] on icon at bounding box center [448, 125] width 12 height 12
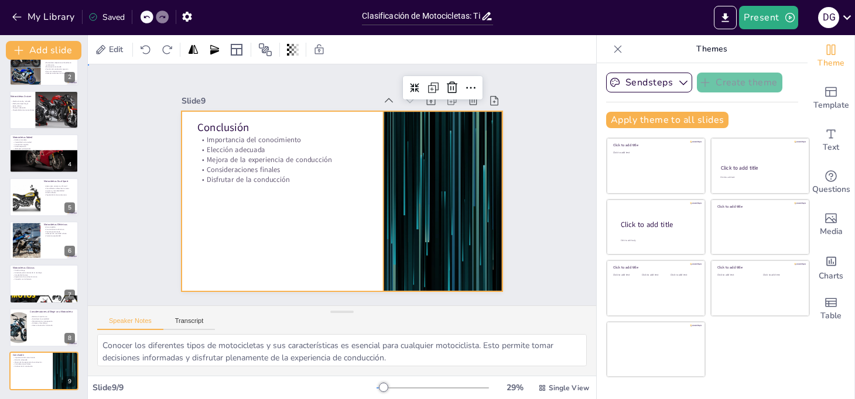
click at [307, 210] on div at bounding box center [341, 201] width 338 height 213
